Goal: Understand process/instructions: Learn how to perform a task or action

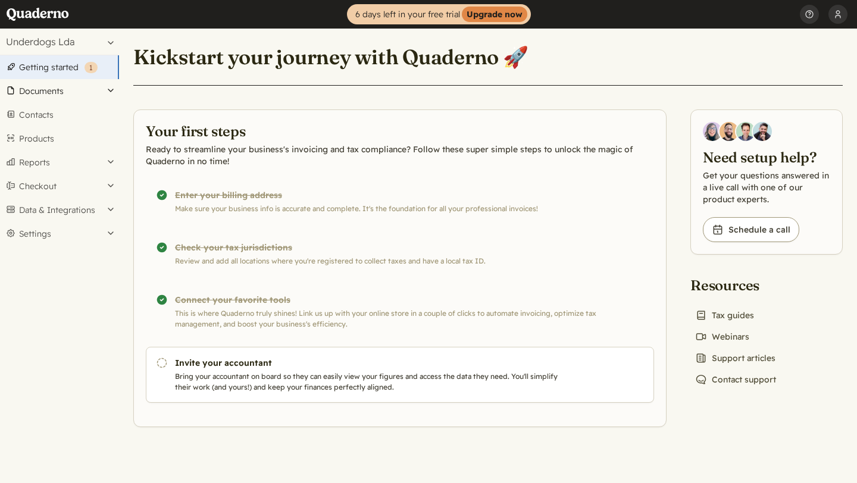
click at [68, 89] on button "Documents" at bounding box center [59, 91] width 119 height 24
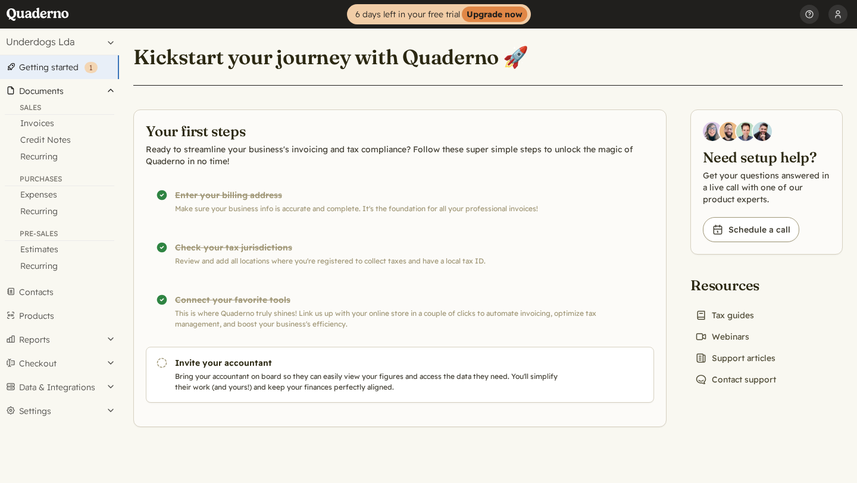
click at [68, 89] on button "Documents" at bounding box center [59, 91] width 119 height 24
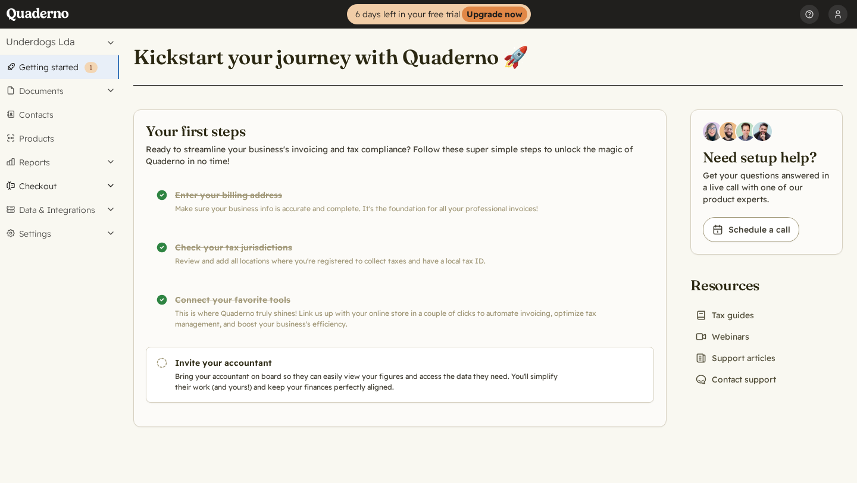
click at [33, 184] on button "Checkout" at bounding box center [59, 186] width 119 height 24
click at [27, 206] on link "Links" at bounding box center [59, 206] width 119 height 17
click at [403, 405] on section "Your first steps Ready to streamline your business's invoicing and tax complian…" at bounding box center [399, 268] width 533 height 318
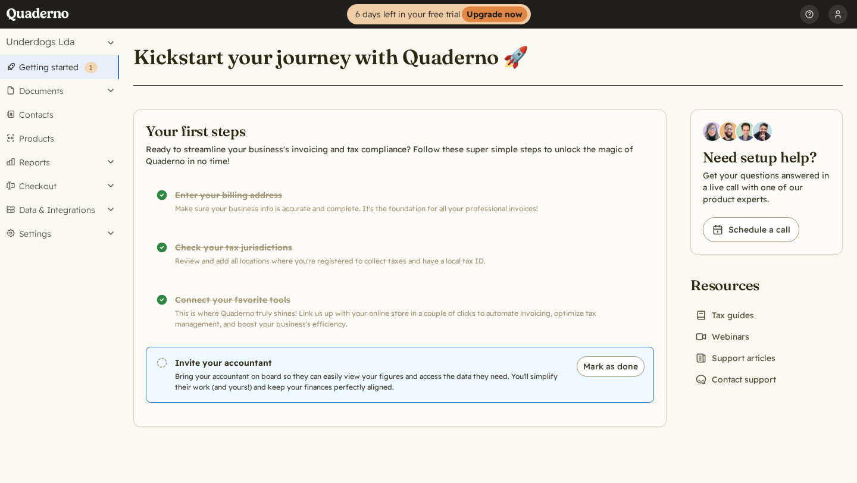
click at [483, 368] on h3 "Invite your accountant" at bounding box center [369, 363] width 389 height 12
